Goal: Task Accomplishment & Management: Use online tool/utility

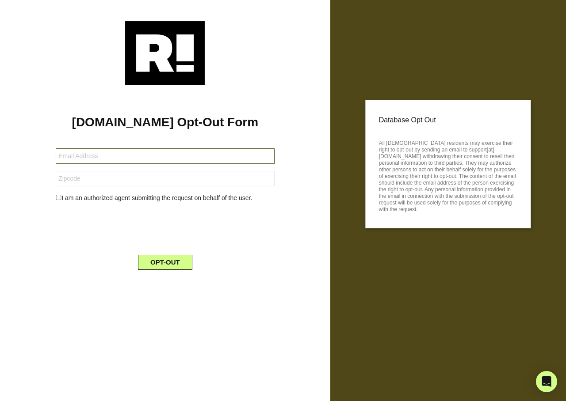
type input "[EMAIL_ADDRESS][DOMAIN_NAME]"
type input "44618"
type input "hesslakeme@yahoo.com"
type input "33981"
type input "laharrod@gmail.com"
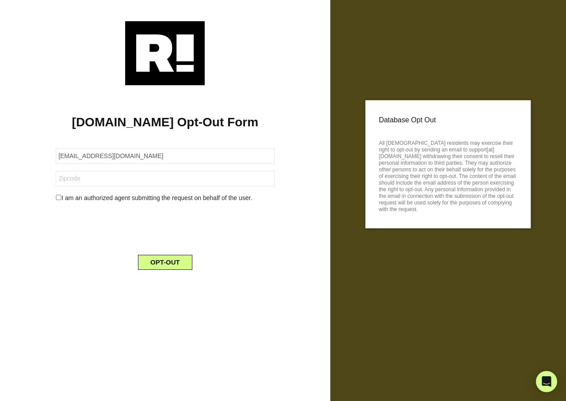
type input "20735"
type input "benno.nager@gmail.com"
type input "95247"
type input "meredith26@gmail.com"
type input "02903"
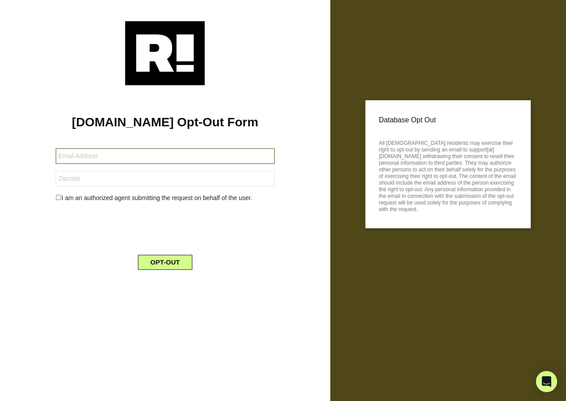
type input "[EMAIL_ADDRESS][DOMAIN_NAME]"
type input "77706"
type input "phillyslimbmw@gmail.com"
type input "93505"
type input "t.jay.mackey@gmail.com"
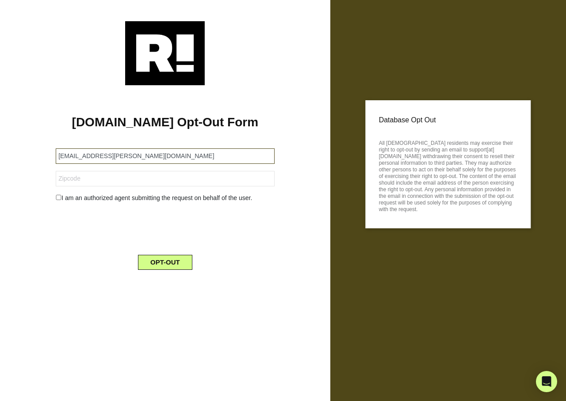
type input "32819"
type input "[EMAIL_ADDRESS][DOMAIN_NAME]"
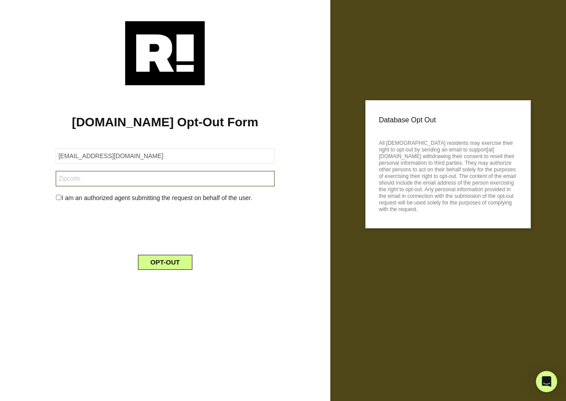
type input "74127"
